Goal: Task Accomplishment & Management: Complete application form

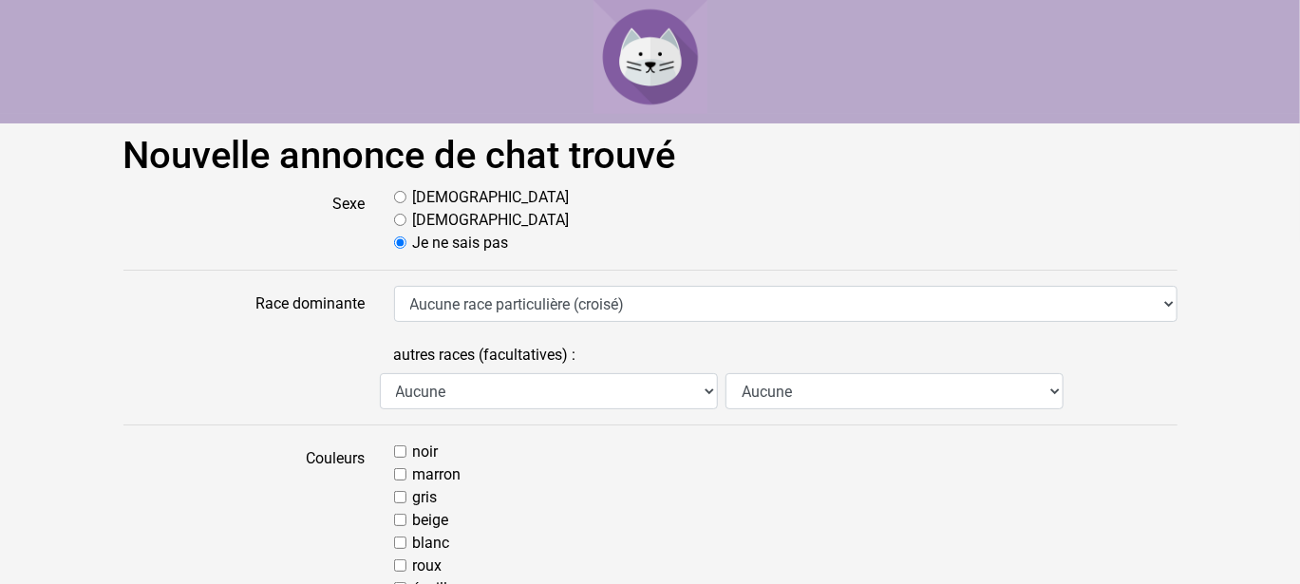
click at [399, 195] on input "[DEMOGRAPHIC_DATA]" at bounding box center [400, 197] width 12 height 12
radio input "true"
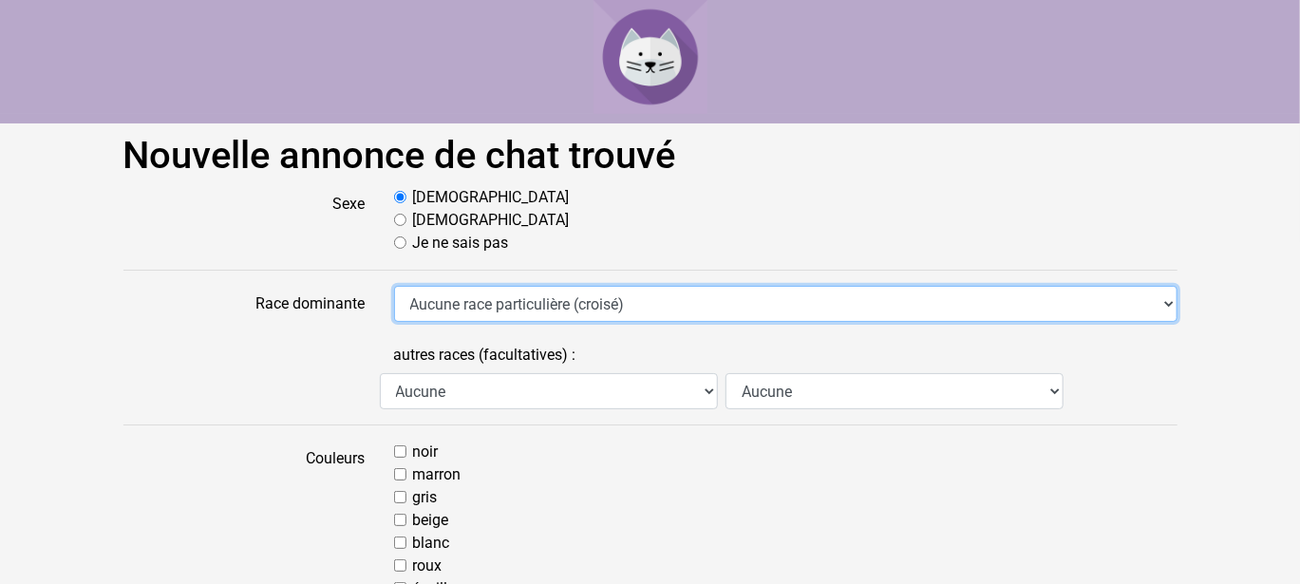
click at [1168, 304] on select "Aucune race particulière (croisé) Abyssin Américain à poil dur American Bobtail…" at bounding box center [785, 304] width 783 height 36
click at [1165, 301] on select "Aucune race particulière (croisé) Abyssin Américain à poil dur American Bobtail…" at bounding box center [785, 304] width 783 height 36
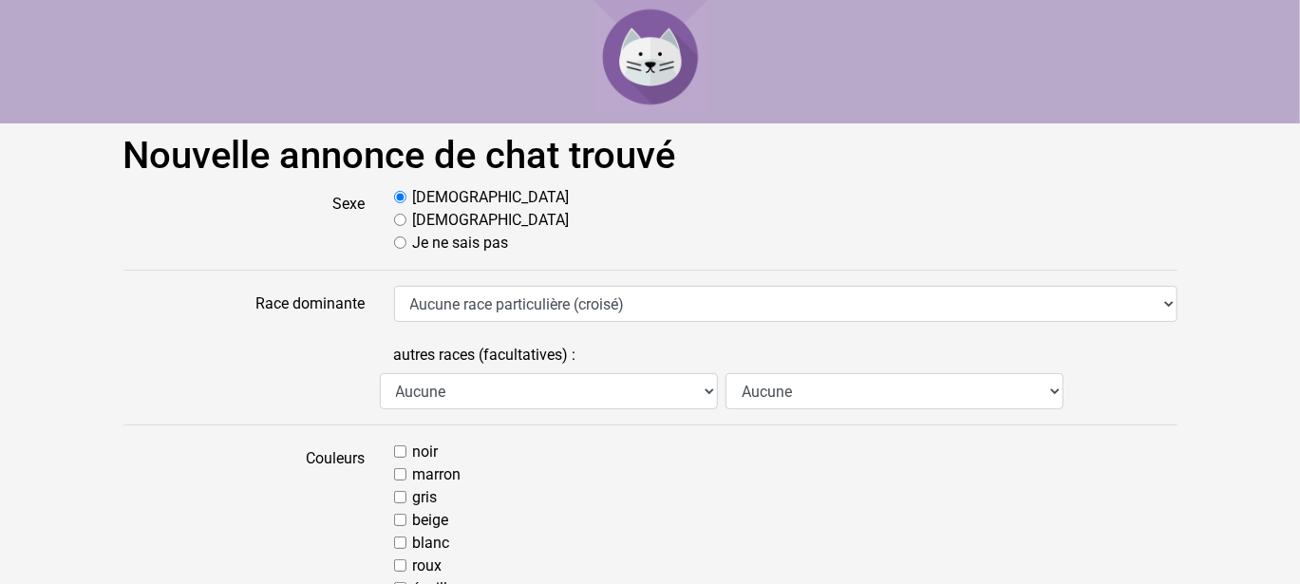
click at [394, 498] on input "gris" at bounding box center [400, 497] width 12 height 12
checkbox input "true"
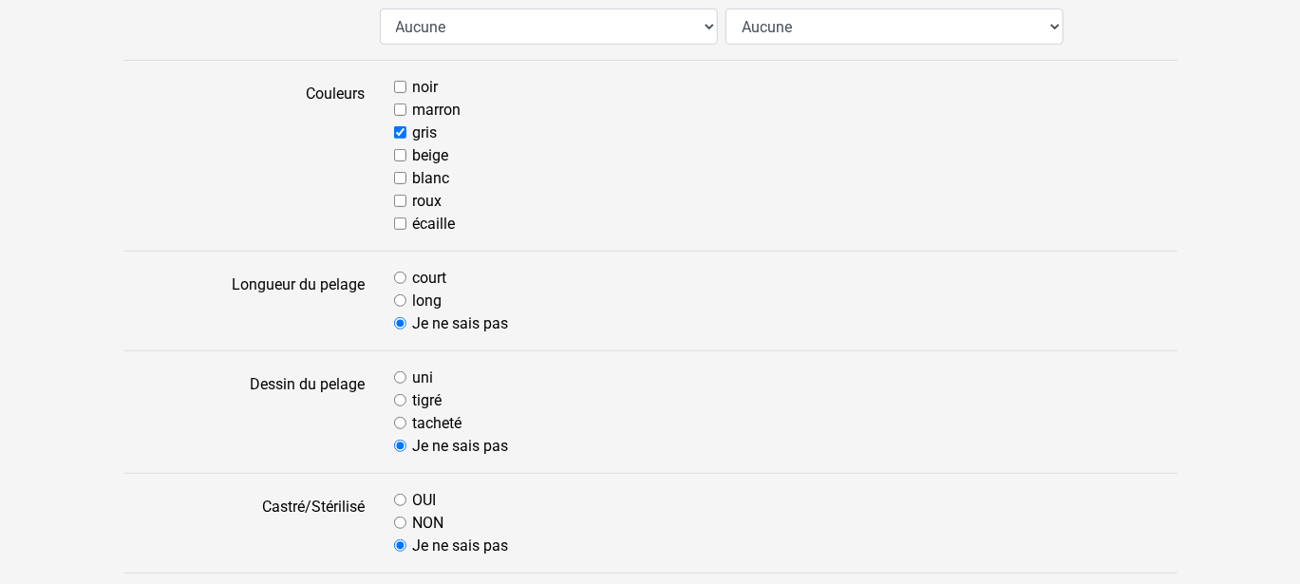
scroll to position [368, 0]
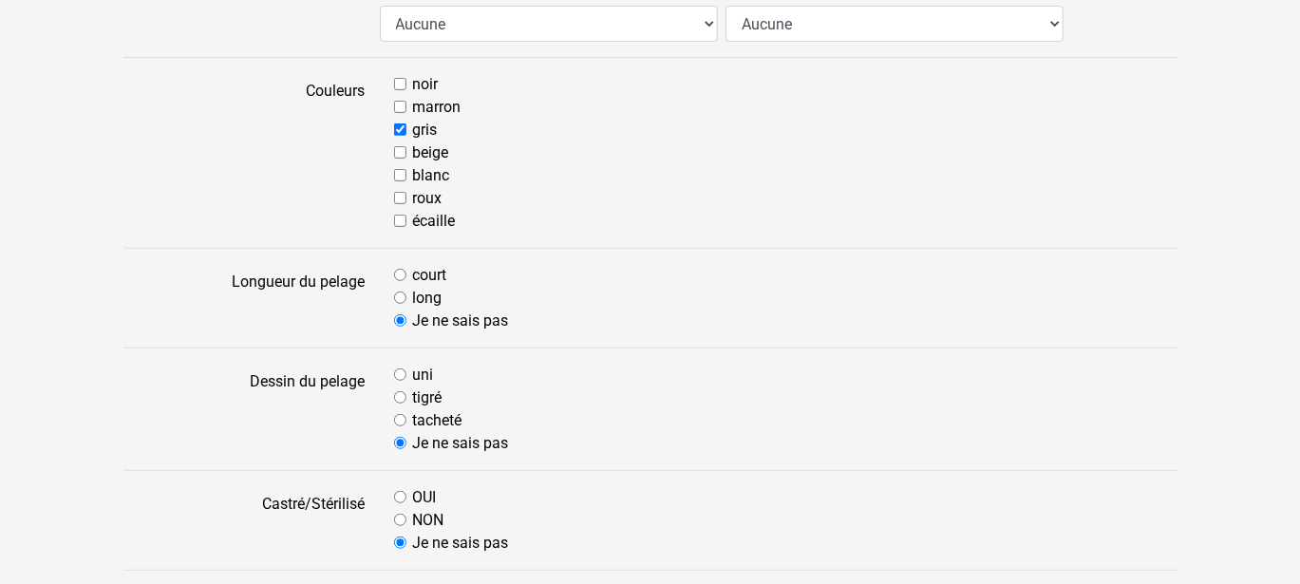
click at [403, 398] on input "tigré" at bounding box center [400, 397] width 12 height 12
radio input "true"
click at [395, 493] on input "OUI" at bounding box center [400, 497] width 12 height 12
radio input "true"
drag, startPoint x: 1293, startPoint y: 201, endPoint x: 1278, endPoint y: 242, distance: 43.6
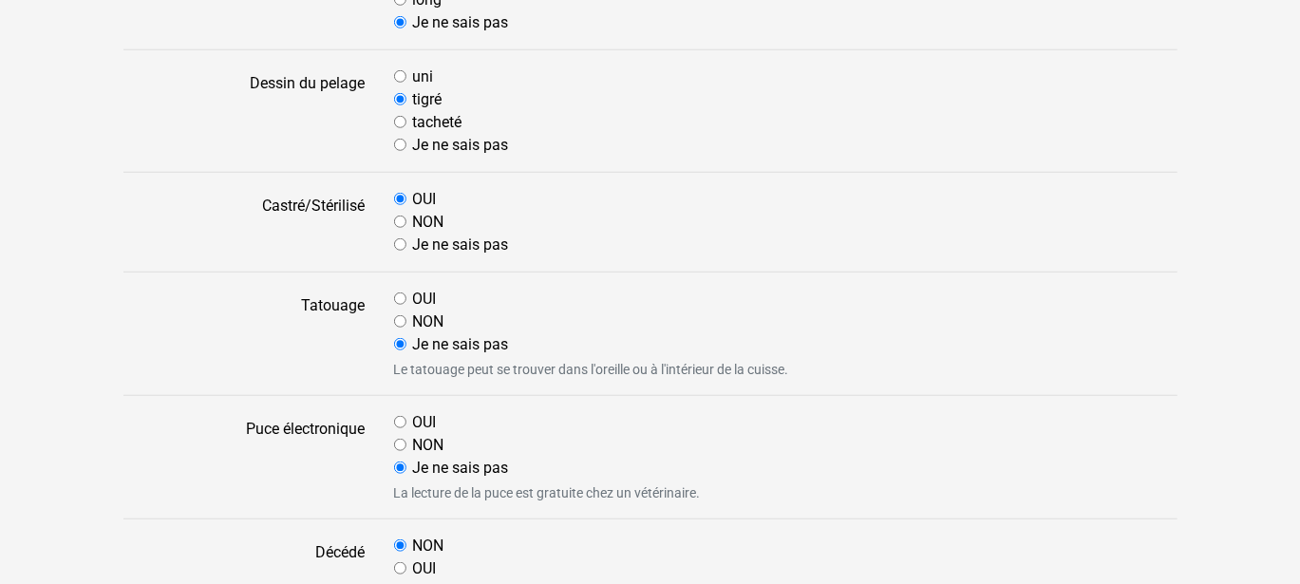
scroll to position [670, 0]
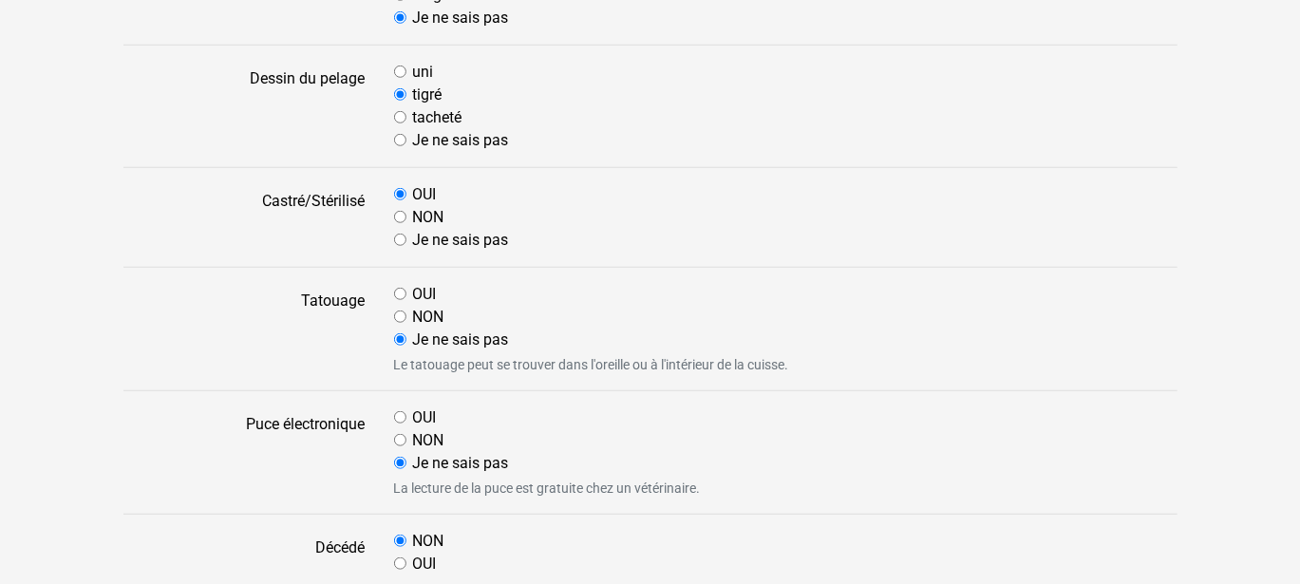
click at [397, 416] on input "OUI" at bounding box center [400, 417] width 12 height 12
radio input "true"
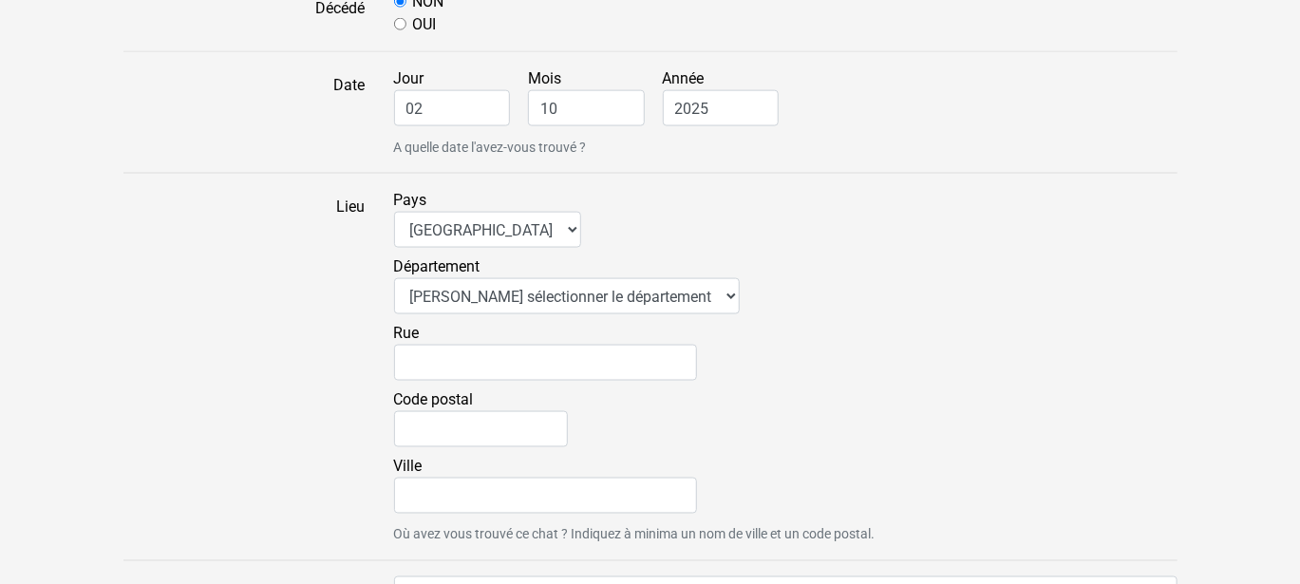
scroll to position [1272, 0]
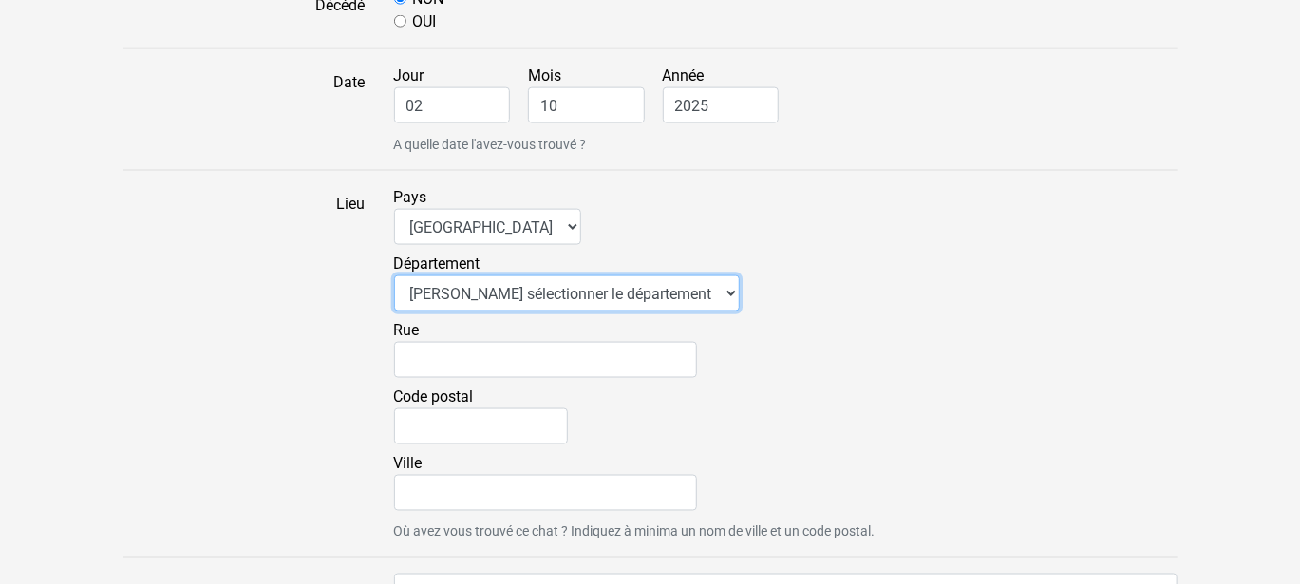
click at [671, 286] on select "Veuillez sélectionner le département 01 - [GEOGRAPHIC_DATA] 02 - [GEOGRAPHIC_DA…" at bounding box center [567, 293] width 346 height 36
select select "17"
click at [394, 275] on select "Veuillez sélectionner le département 01 - [GEOGRAPHIC_DATA] 02 - [GEOGRAPHIC_DA…" at bounding box center [567, 293] width 346 height 36
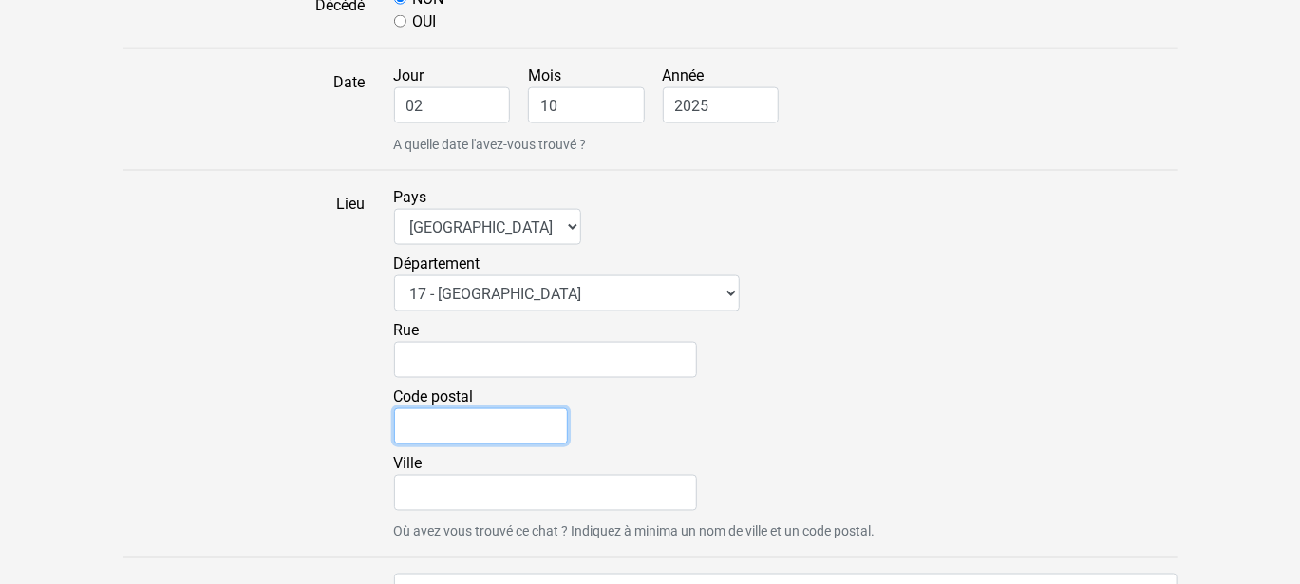
click at [443, 422] on input "Code postal" at bounding box center [481, 426] width 174 height 36
type input "17220"
type input "ZA CROIX FORT"
type input "St [PERSON_NAME]"
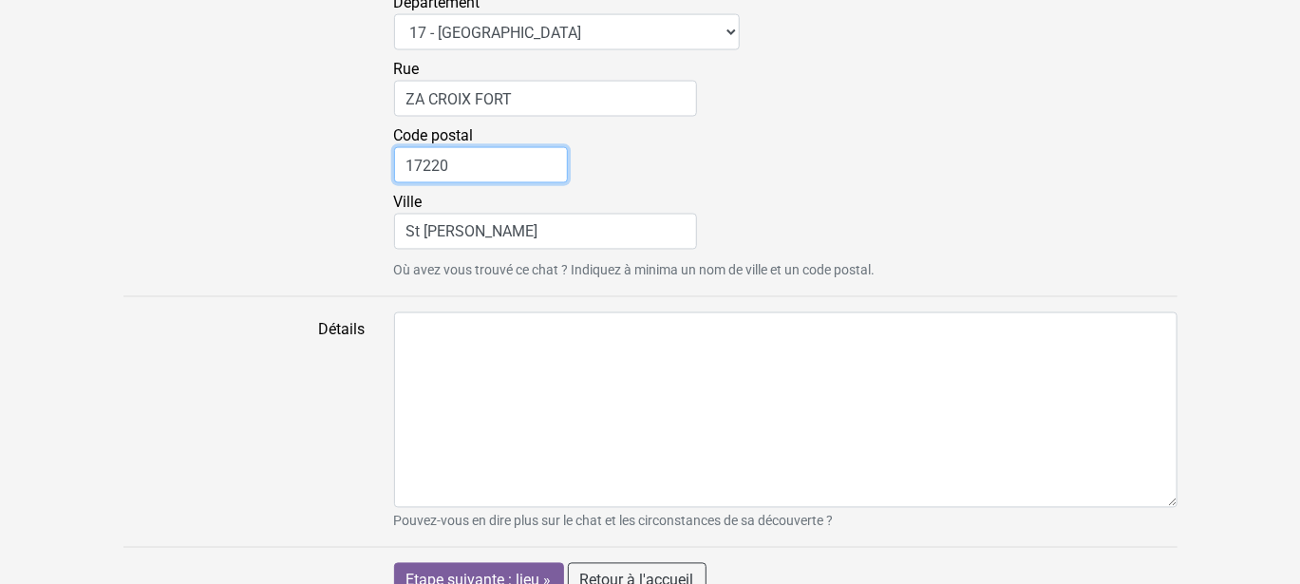
scroll to position [1557, 0]
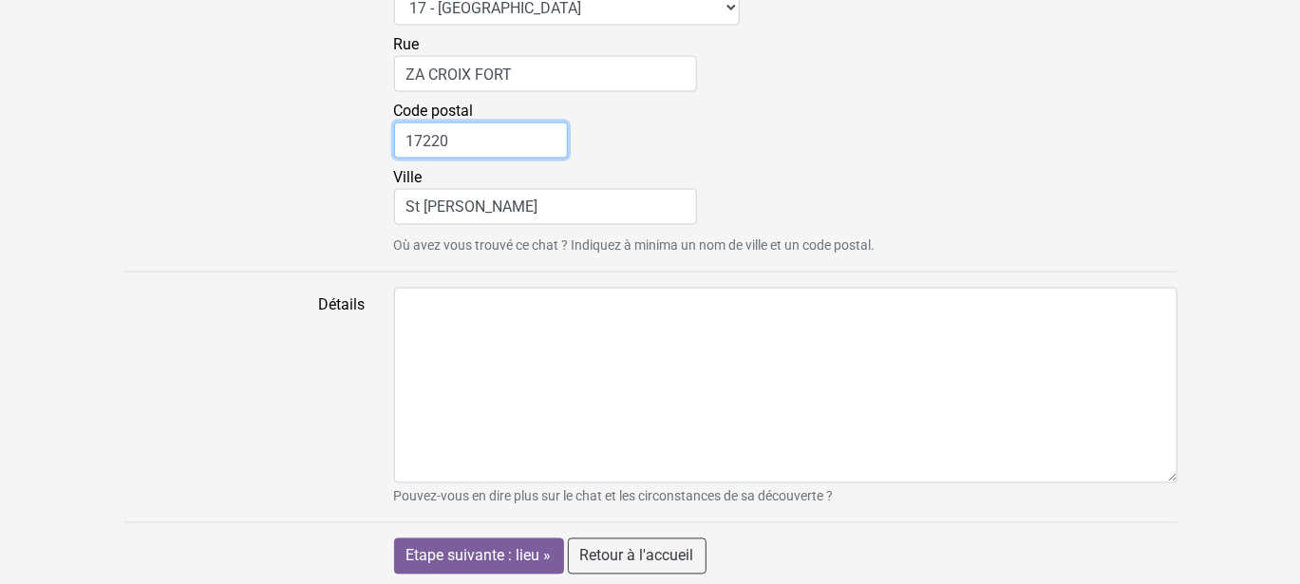
click at [394, 538] on input "Etape suivante : lieu »" at bounding box center [479, 556] width 170 height 36
